Goal: Obtain resource: Download file/media

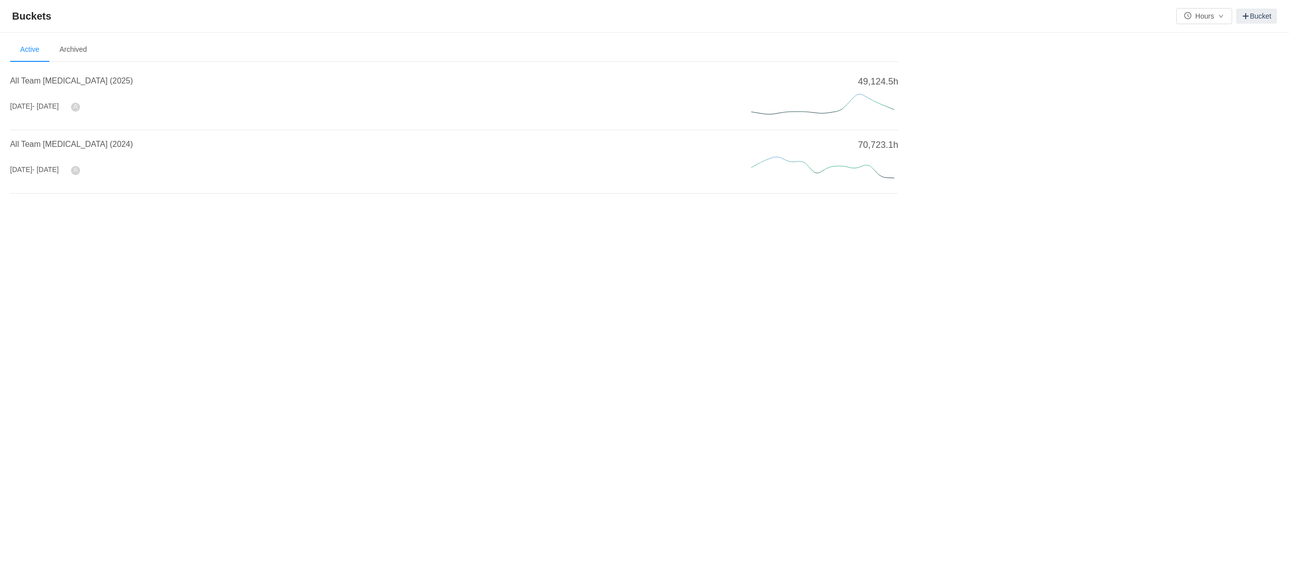
click at [85, 73] on li "All Team [MEDICAL_DATA] (2025) [DATE] - [DATE] 49,124.5h" at bounding box center [454, 98] width 888 height 63
click at [85, 82] on span "All Team [MEDICAL_DATA] (2025)" at bounding box center [71, 81] width 123 height 9
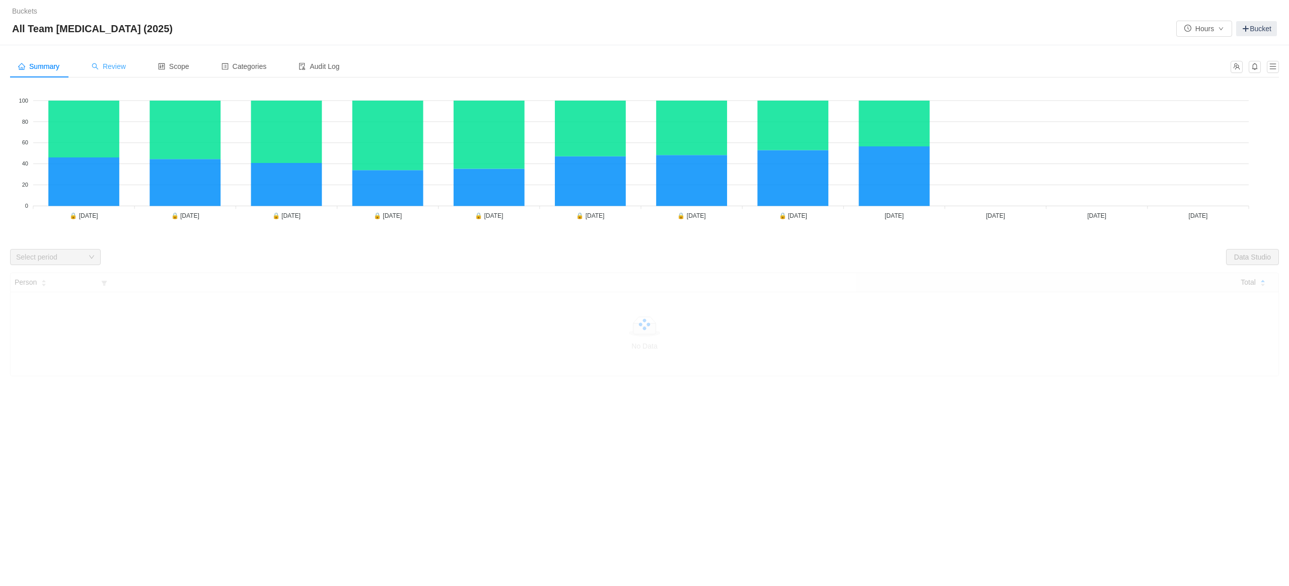
click at [119, 62] on span "Review" at bounding box center [109, 66] width 34 height 8
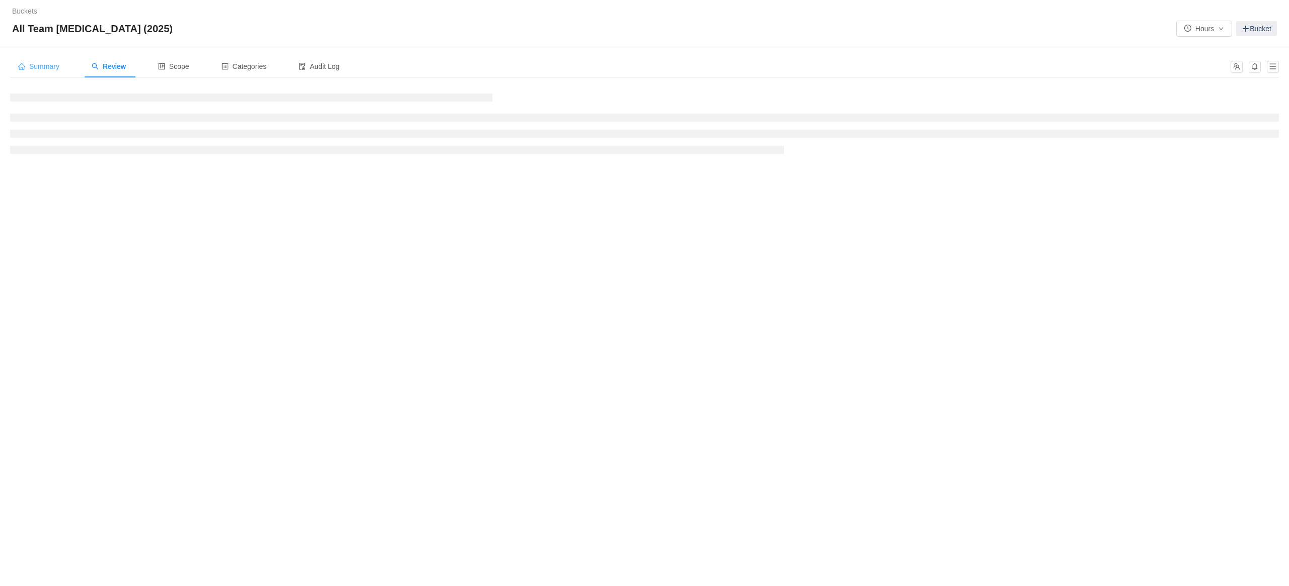
click at [64, 63] on div "Summary" at bounding box center [38, 66] width 57 height 23
click at [151, 65] on div "Scope" at bounding box center [173, 66] width 47 height 23
click at [103, 62] on span "Review" at bounding box center [109, 66] width 34 height 8
click at [19, 72] on div "Summary" at bounding box center [38, 66] width 57 height 23
click at [100, 64] on span "Review" at bounding box center [109, 66] width 34 height 8
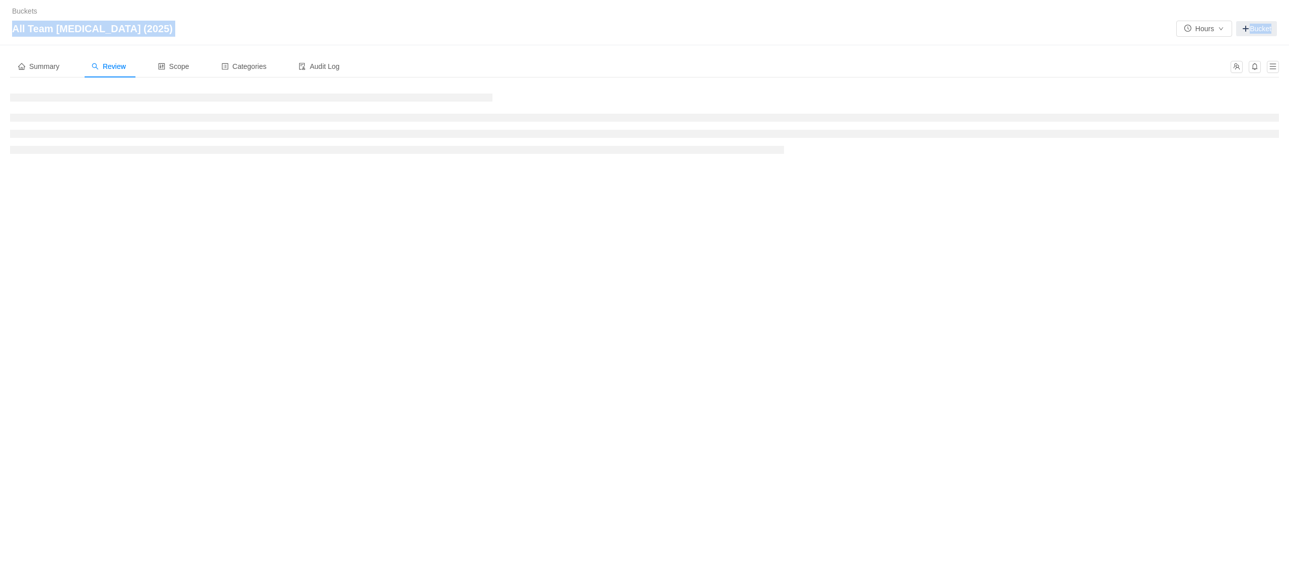
drag, startPoint x: 323, startPoint y: 21, endPoint x: -96, endPoint y: 67, distance: 421.5
click at [0, 67] on html "Buckets / / All Team [MEDICAL_DATA] (2025) Hours Bucket Summary Review Scope Ca…" at bounding box center [644, 293] width 1289 height 586
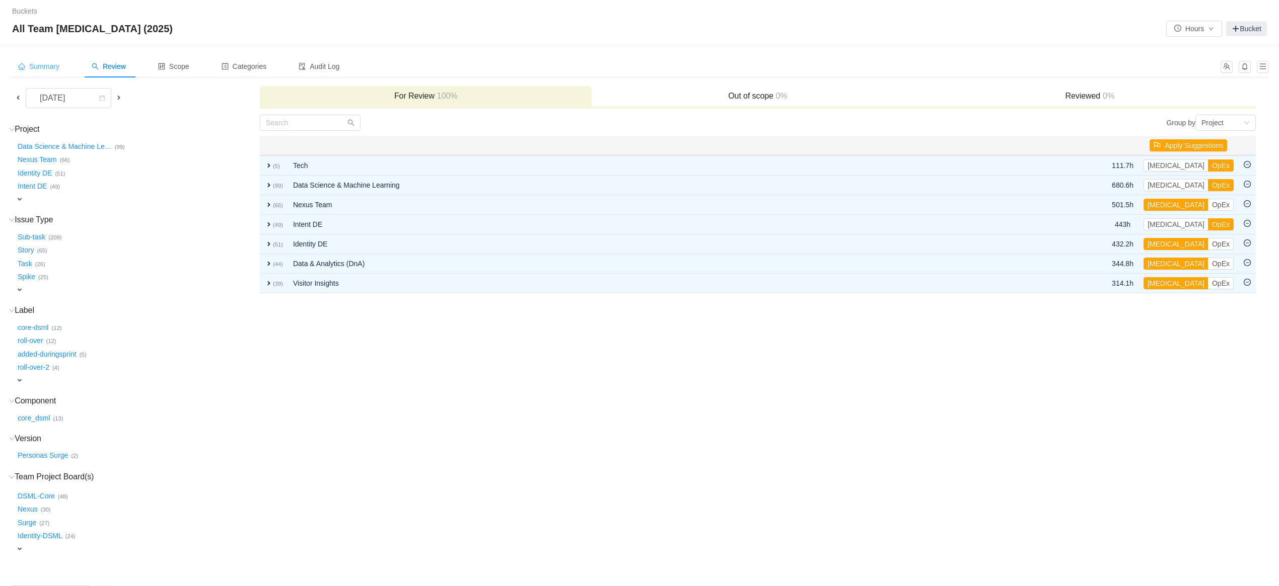
click at [35, 69] on span "Summary" at bounding box center [38, 66] width 41 height 8
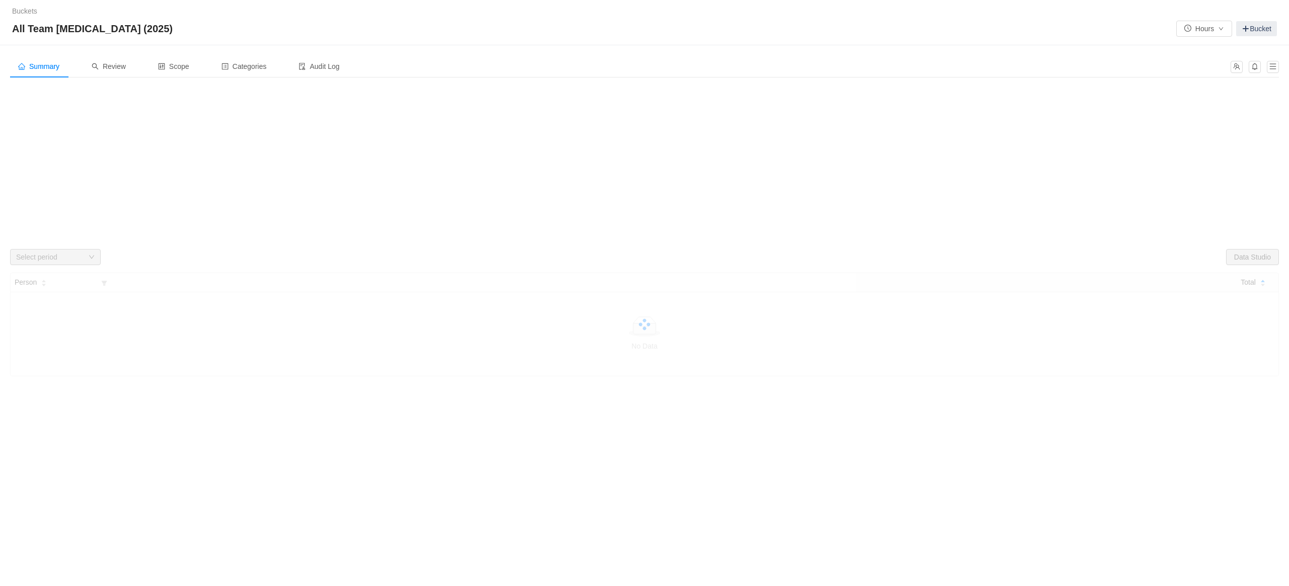
click at [1070, 206] on foreignobject at bounding box center [644, 161] width 1269 height 151
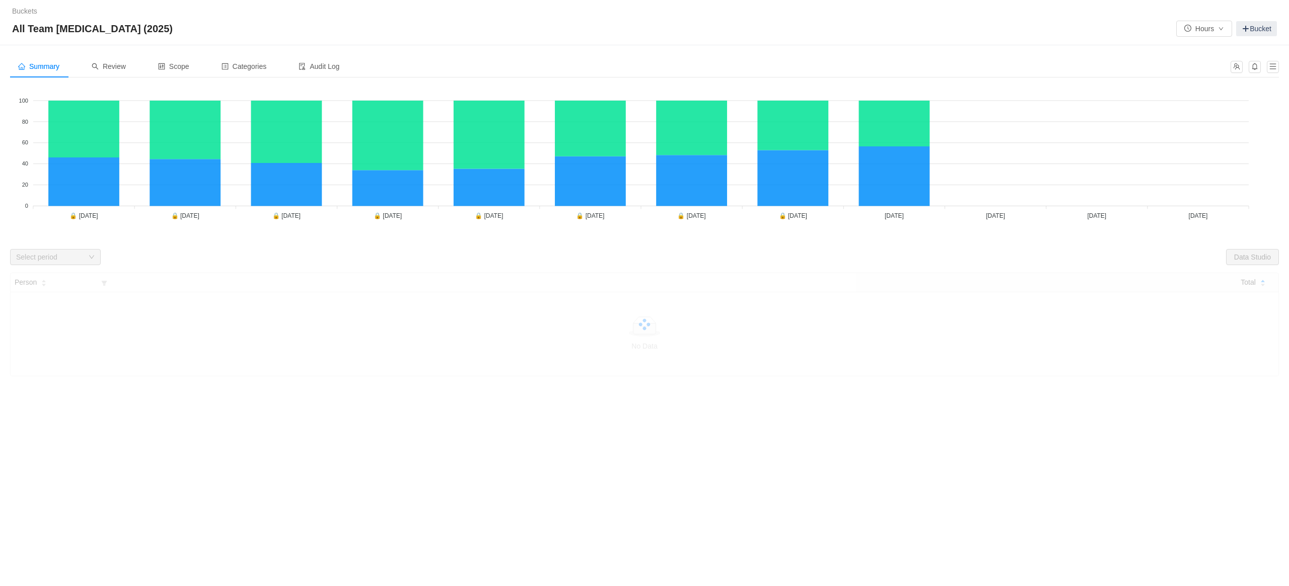
click at [81, 258] on div "Select period" at bounding box center [49, 257] width 67 height 10
click at [62, 264] on div "Select period" at bounding box center [52, 257] width 72 height 15
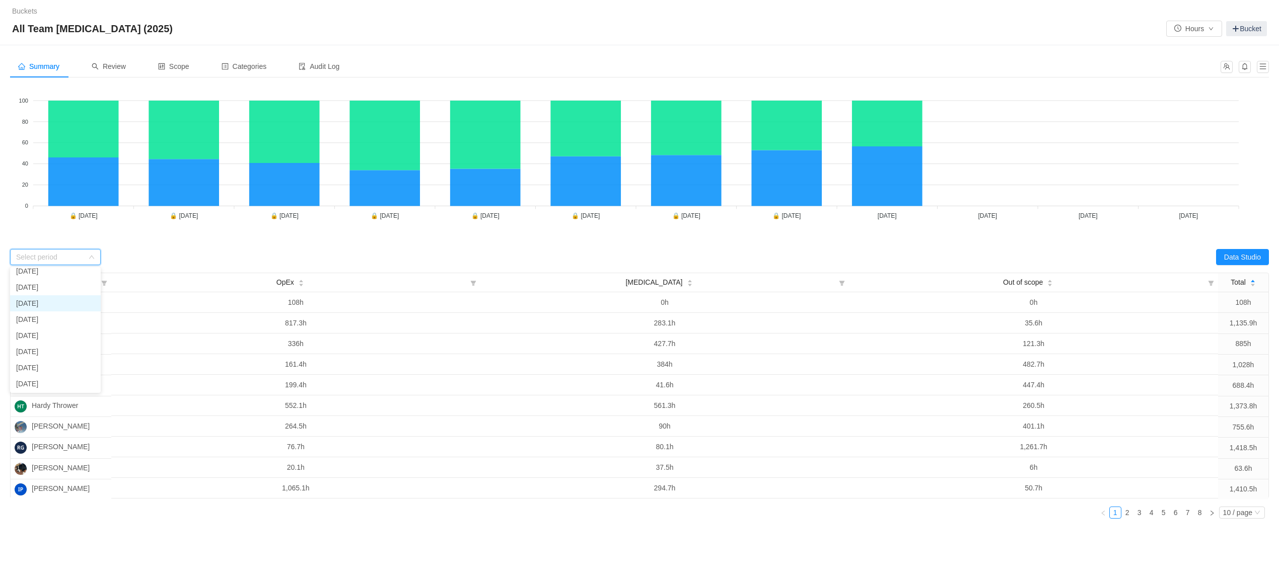
scroll to position [71, 0]
click at [41, 325] on li "[DATE]" at bounding box center [55, 319] width 91 height 16
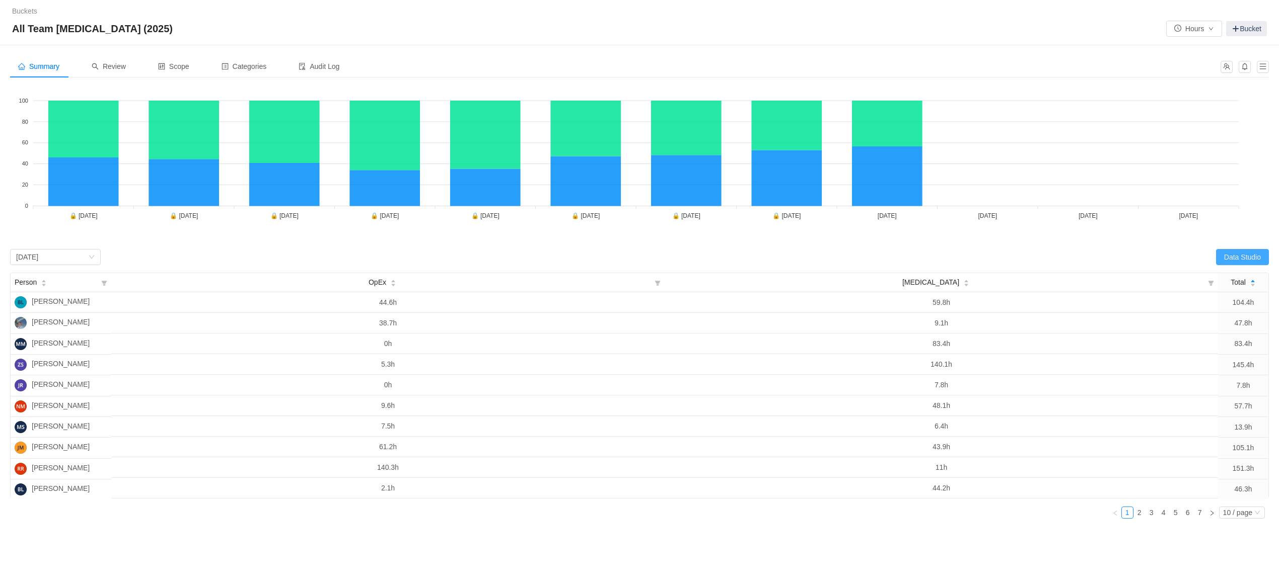
click at [1231, 259] on button "Data Studio" at bounding box center [1242, 257] width 53 height 16
